Goal: Transaction & Acquisition: Purchase product/service

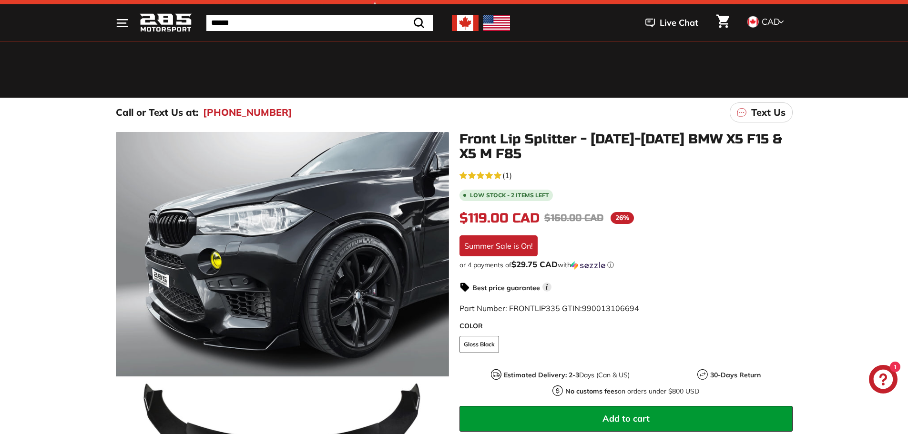
scroll to position [48, 0]
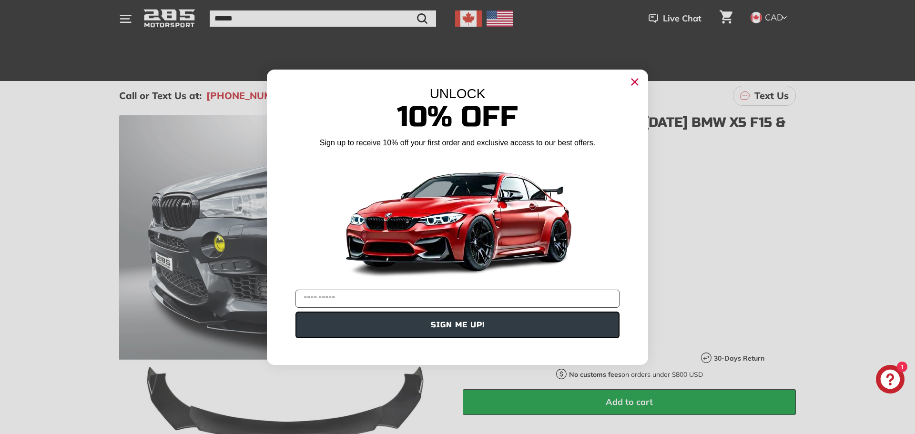
click at [633, 81] on icon "Close dialog" at bounding box center [635, 82] width 6 height 6
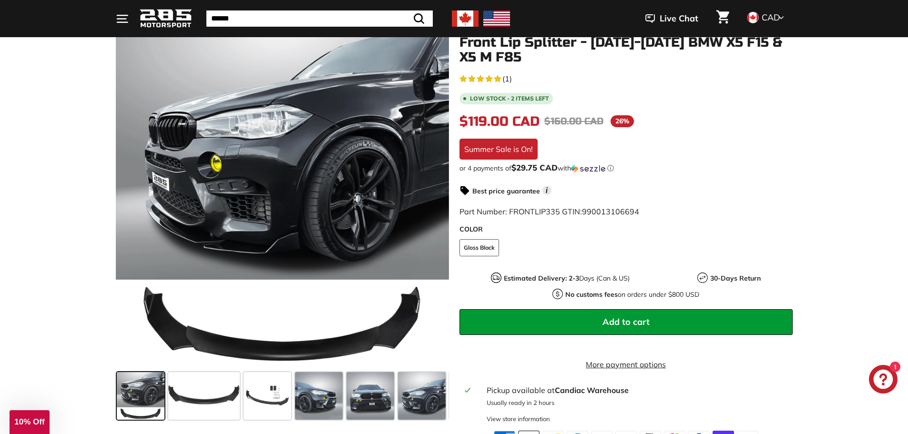
scroll to position [143, 0]
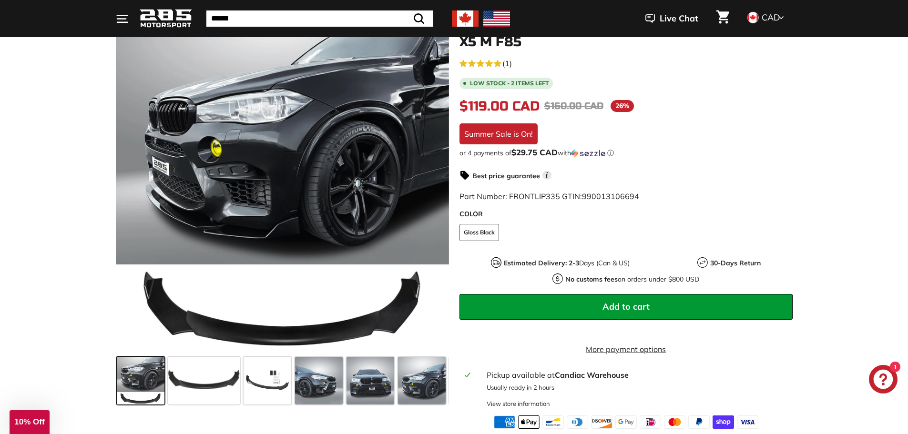
click at [631, 306] on span "Add to cart" at bounding box center [625, 306] width 47 height 11
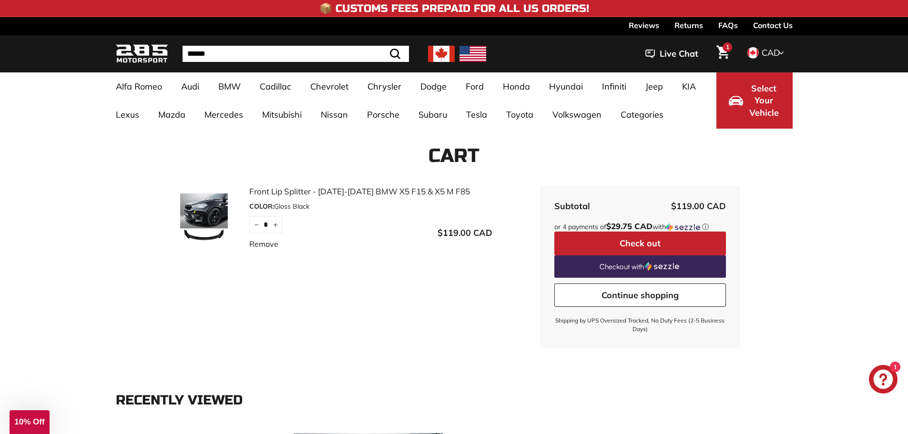
click at [648, 243] on button "Check out" at bounding box center [640, 244] width 172 height 24
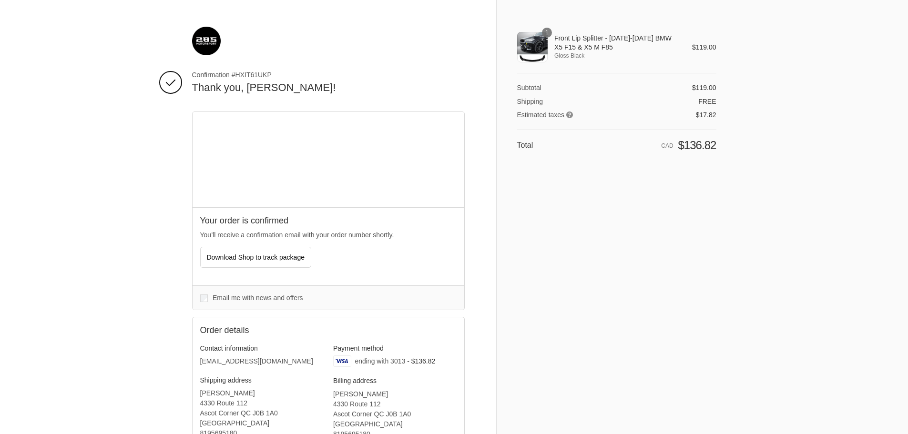
drag, startPoint x: 314, startPoint y: 48, endPoint x: 112, endPoint y: 152, distance: 227.0
